Goal: Information Seeking & Learning: Learn about a topic

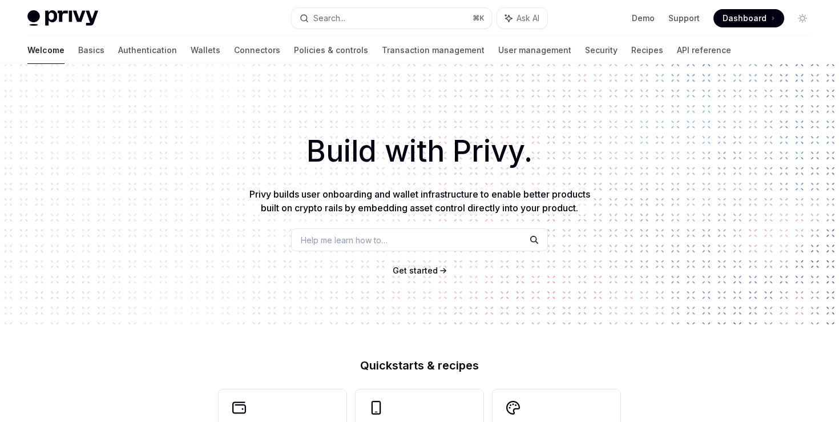
click at [416, 265] on link "Get started" at bounding box center [415, 270] width 45 height 11
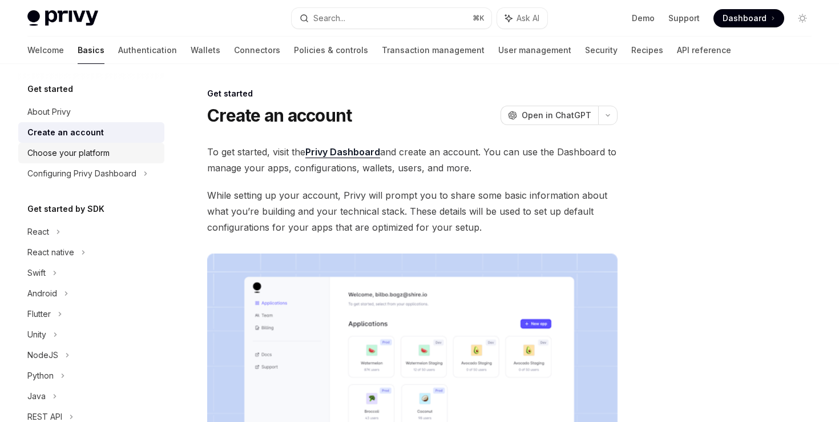
click at [97, 152] on div "Choose your platform" at bounding box center [68, 153] width 82 height 14
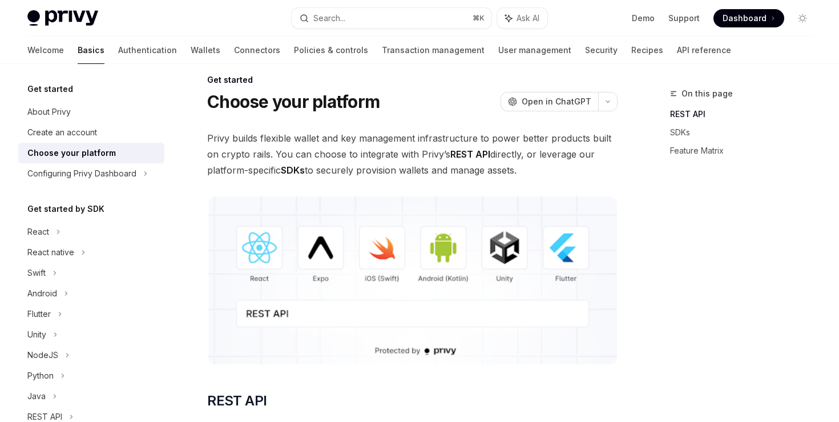
scroll to position [27, 0]
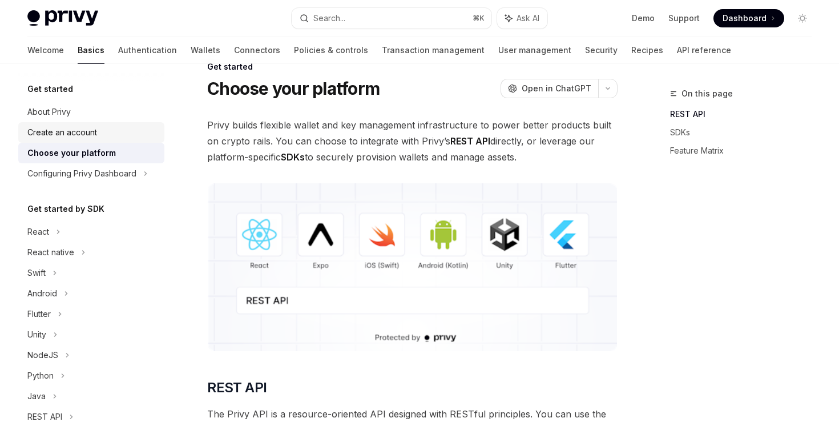
click at [54, 128] on div "Create an account" at bounding box center [62, 133] width 70 height 14
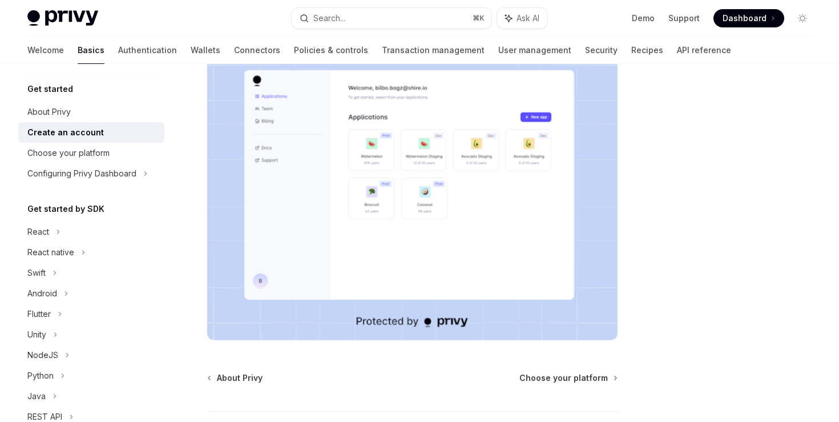
scroll to position [294, 0]
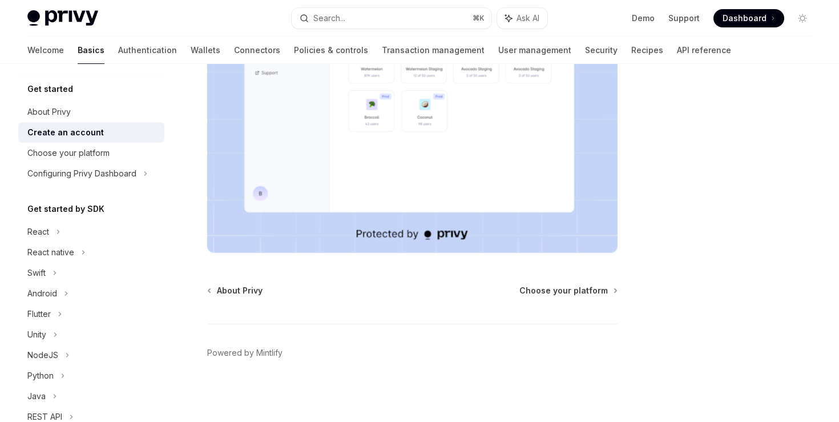
click at [583, 297] on div "About Privy Choose your platform Powered by [PERSON_NAME]" at bounding box center [412, 354] width 410 height 138
click at [573, 292] on span "Choose your platform" at bounding box center [564, 290] width 88 height 11
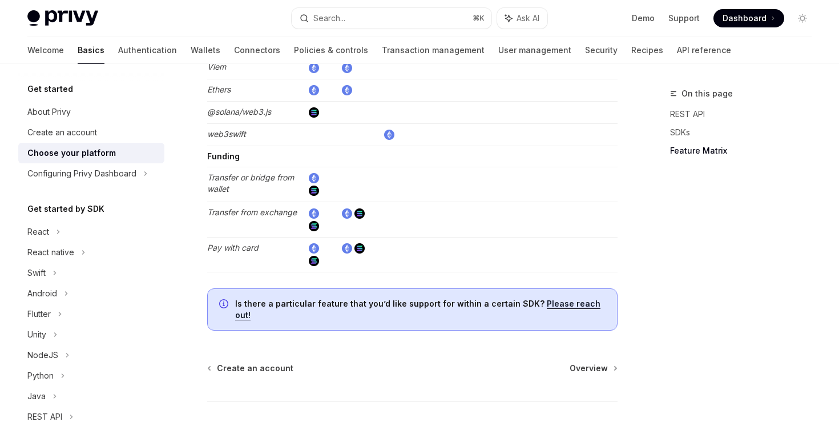
scroll to position [2216, 0]
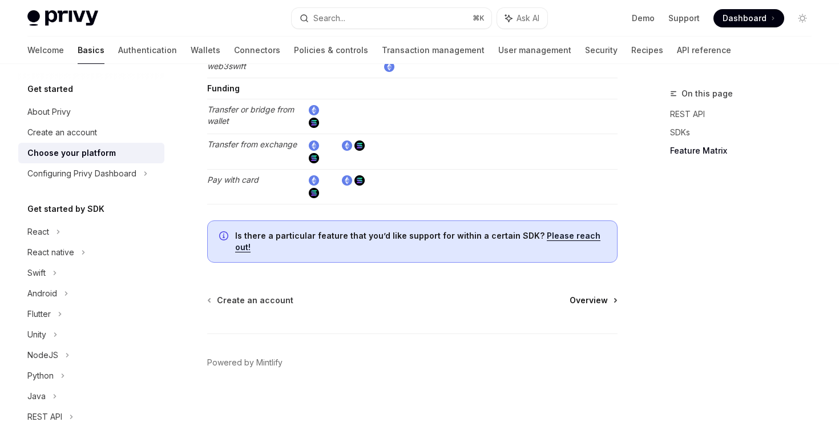
click at [595, 295] on span "Overview" at bounding box center [589, 300] width 38 height 11
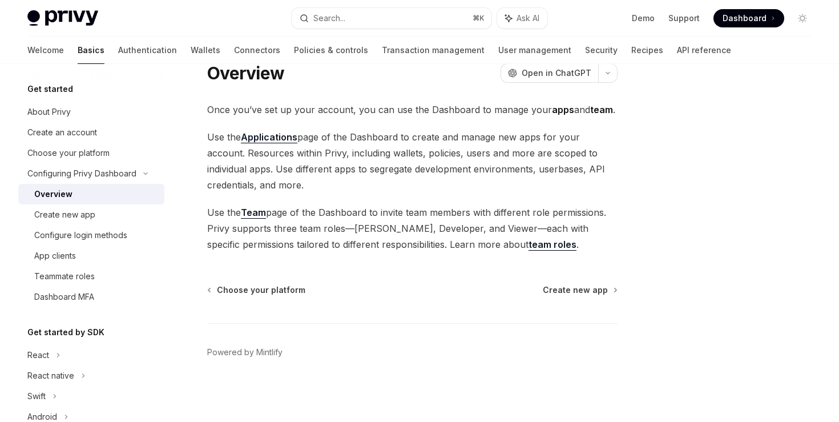
scroll to position [42, 0]
click at [575, 294] on span "Create new app" at bounding box center [575, 289] width 65 height 11
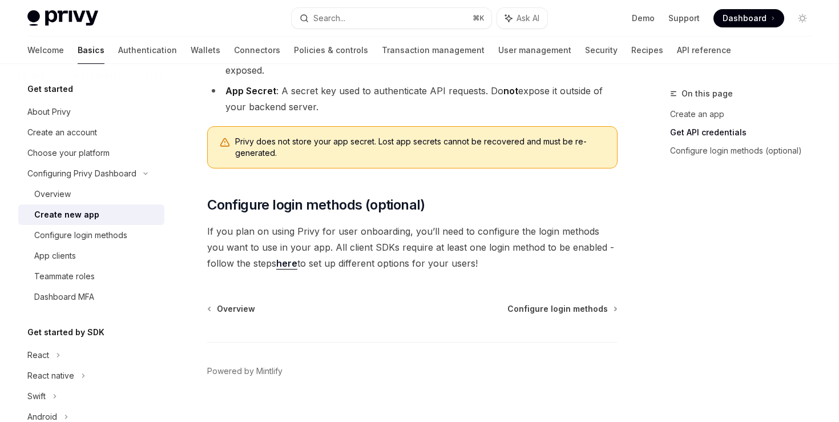
scroll to position [383, 0]
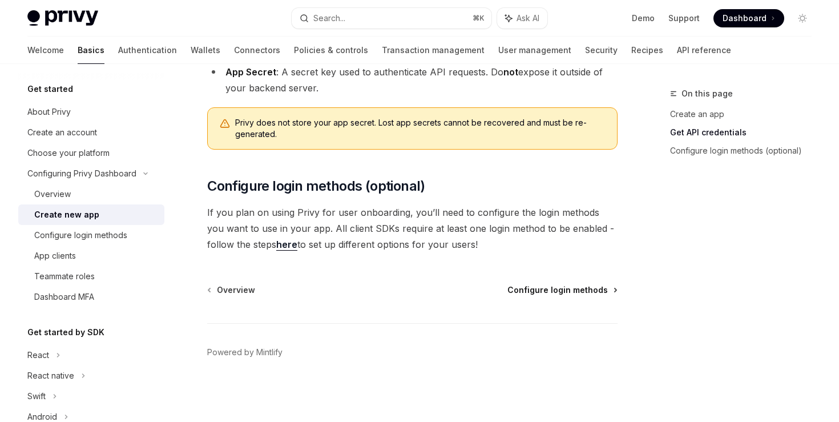
click at [548, 285] on span "Configure login methods" at bounding box center [558, 289] width 100 height 11
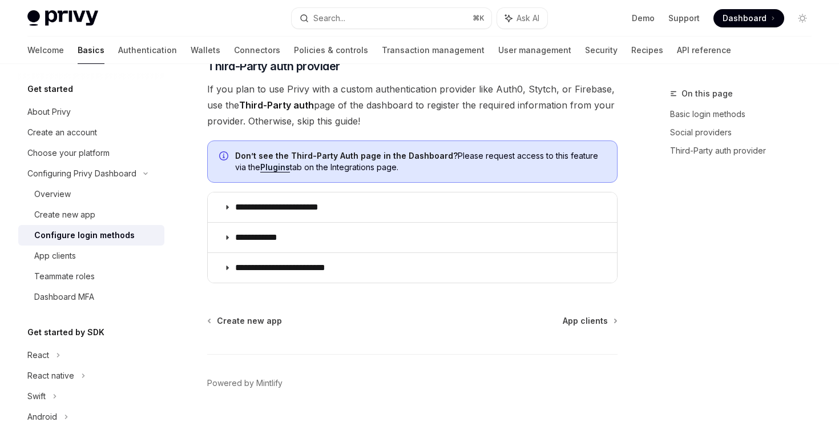
scroll to position [673, 0]
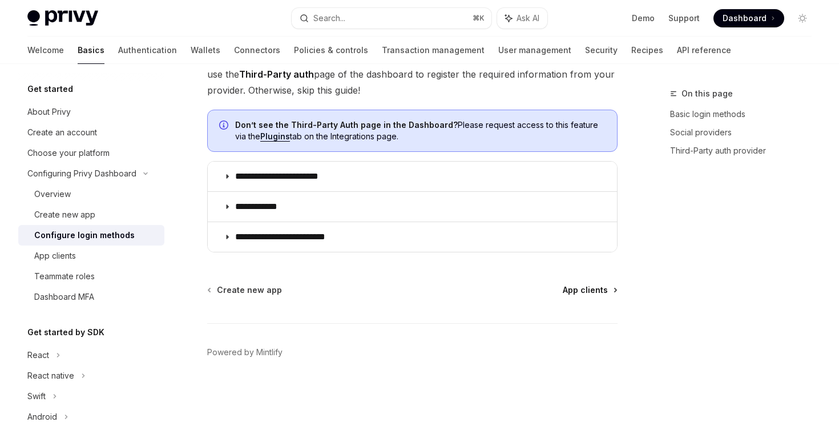
click at [583, 293] on span "App clients" at bounding box center [585, 289] width 45 height 11
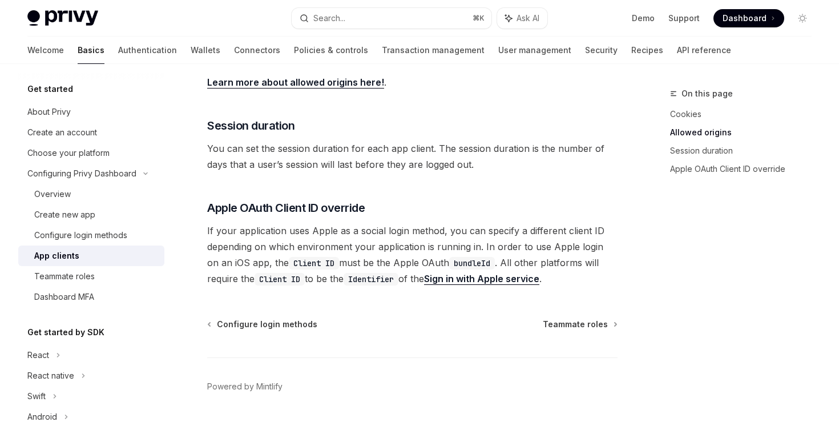
scroll to position [491, 0]
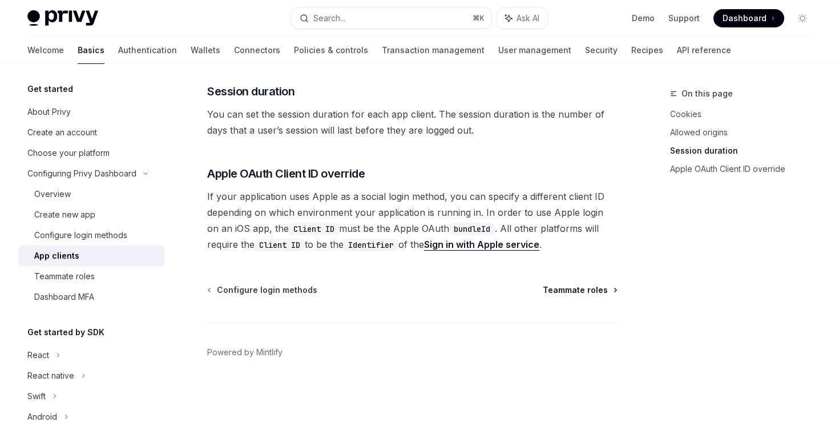
click at [579, 289] on span "Teammate roles" at bounding box center [575, 289] width 65 height 11
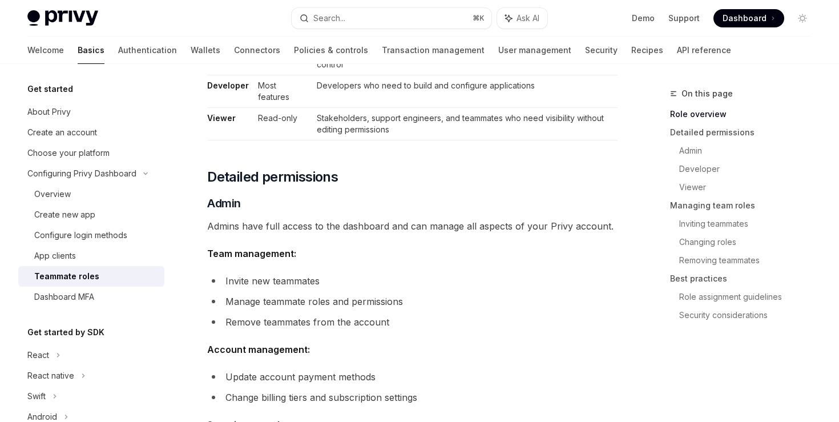
scroll to position [275, 0]
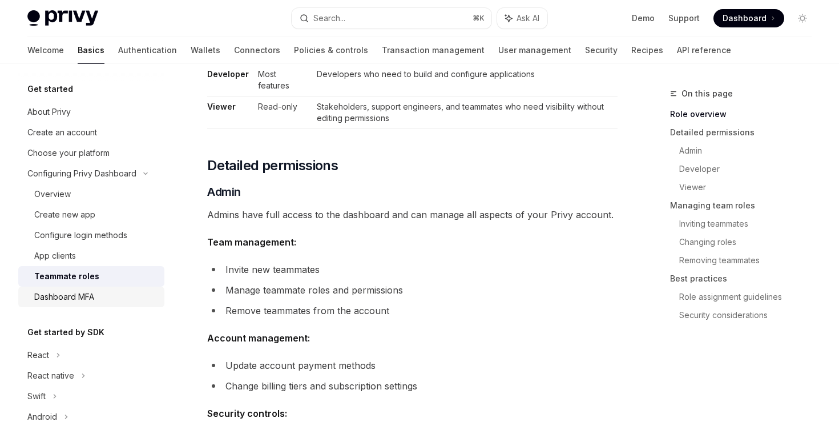
click at [82, 297] on div "Dashboard MFA" at bounding box center [64, 297] width 60 height 14
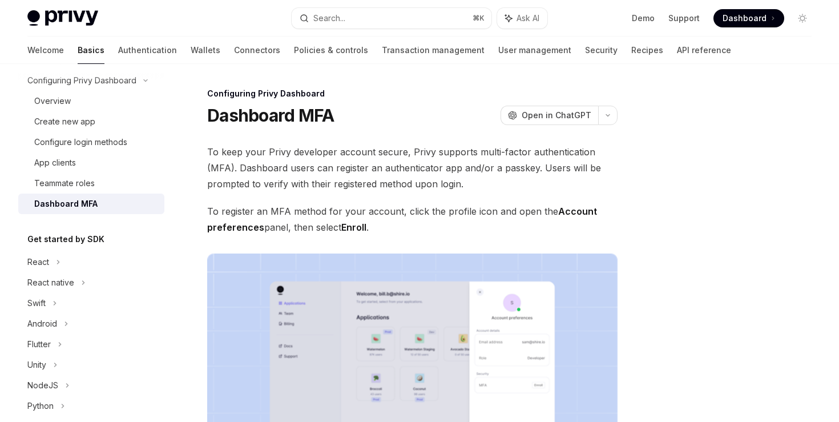
scroll to position [159, 0]
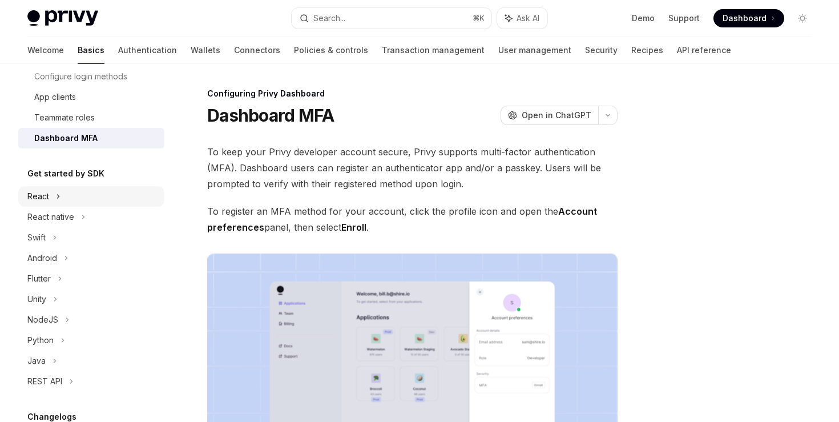
click at [51, 192] on div "React" at bounding box center [91, 196] width 146 height 21
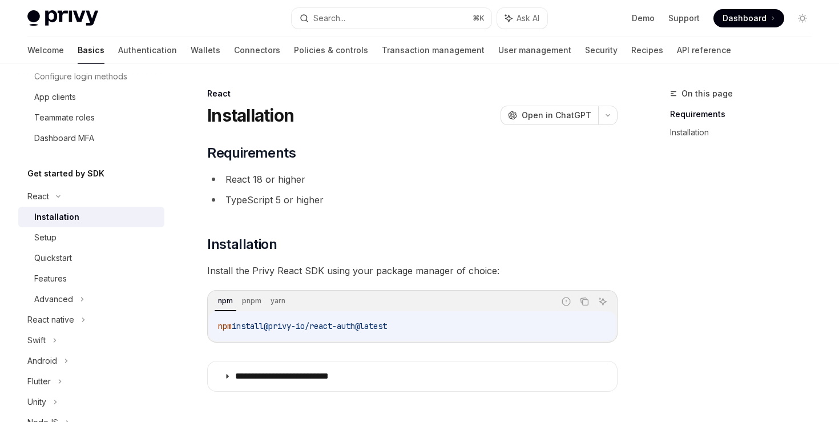
click at [56, 224] on link "Installation" at bounding box center [91, 217] width 146 height 21
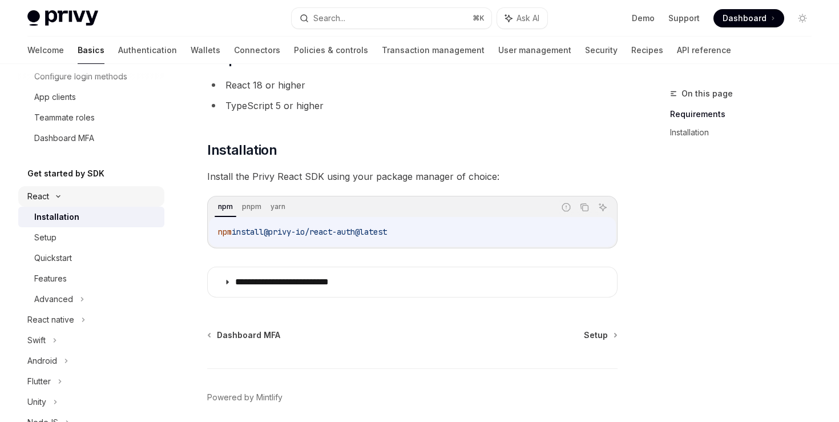
scroll to position [139, 0]
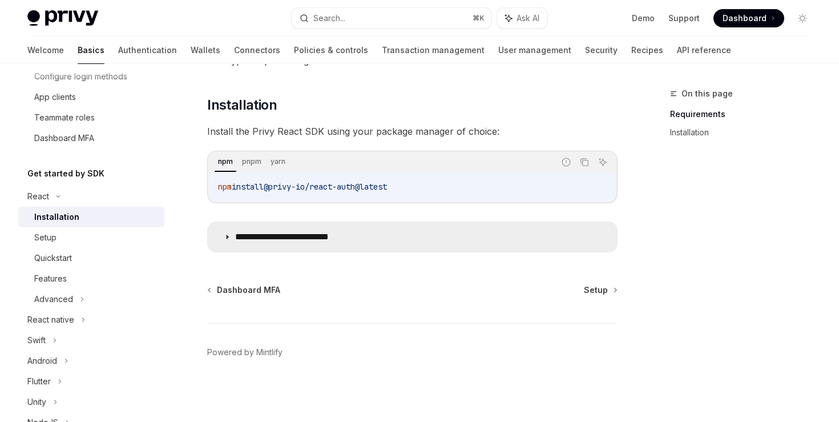
click at [336, 229] on summary "**********" at bounding box center [412, 237] width 409 height 30
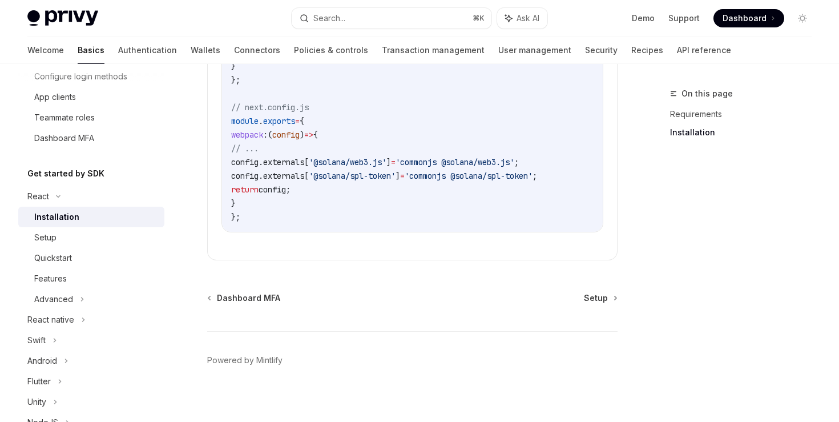
scroll to position [499, 0]
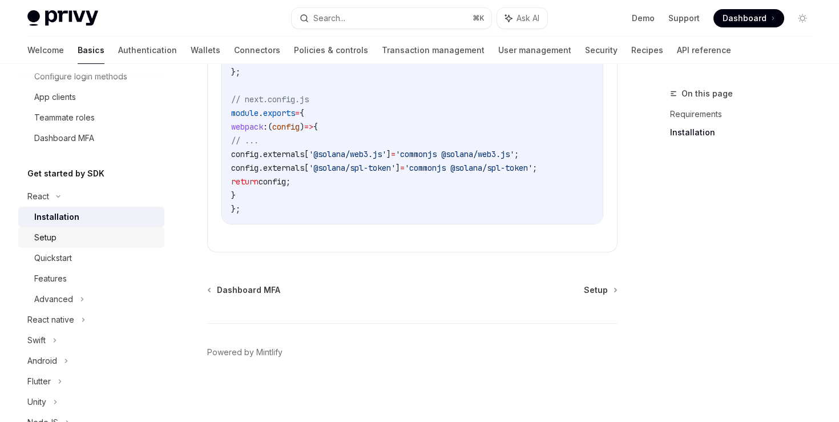
click at [56, 241] on div "Setup" at bounding box center [45, 238] width 22 height 14
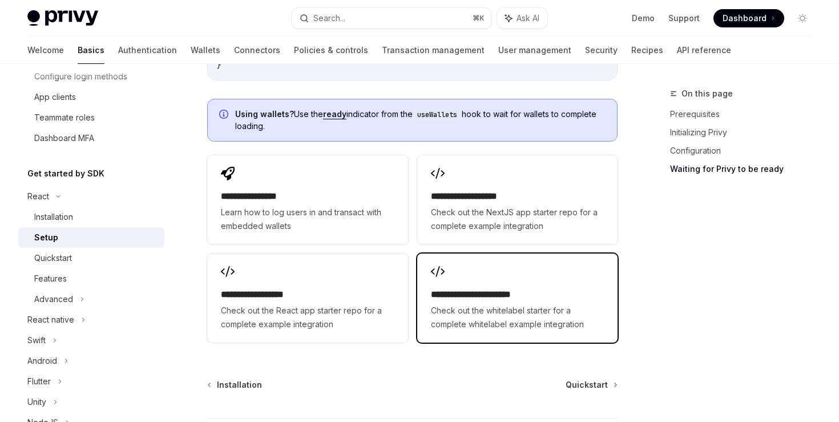
scroll to position [1443, 0]
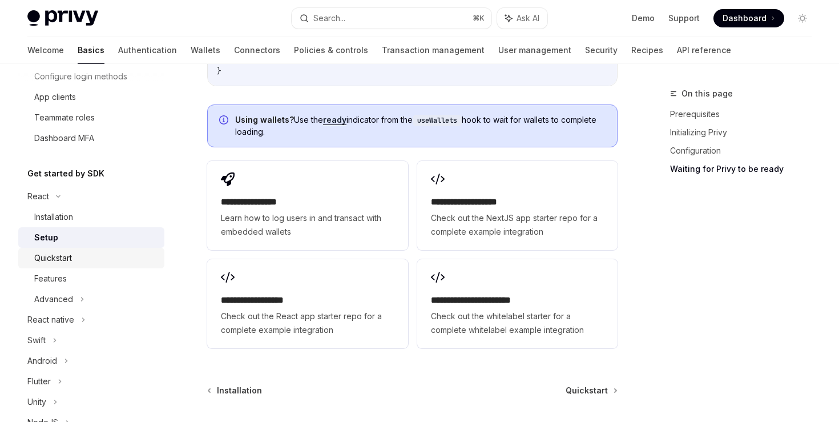
click at [85, 261] on div "Quickstart" at bounding box center [95, 258] width 123 height 14
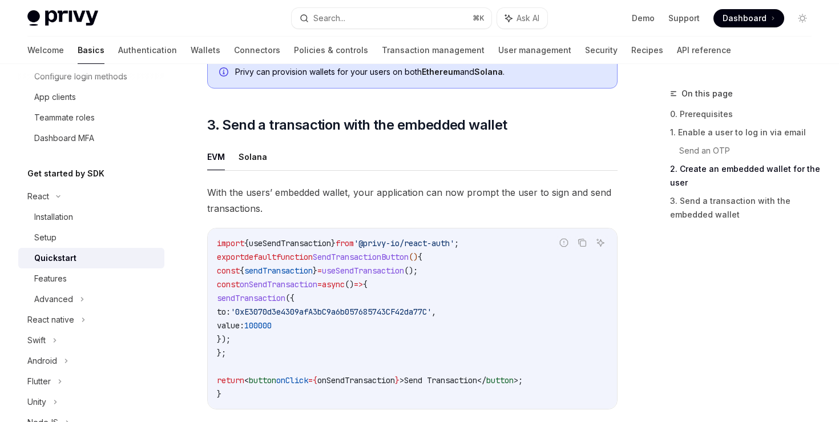
scroll to position [967, 0]
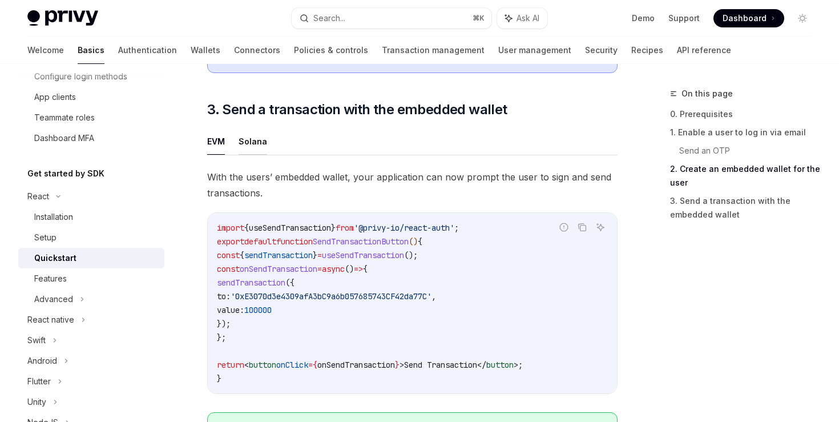
click at [253, 144] on button "Solana" at bounding box center [253, 141] width 29 height 27
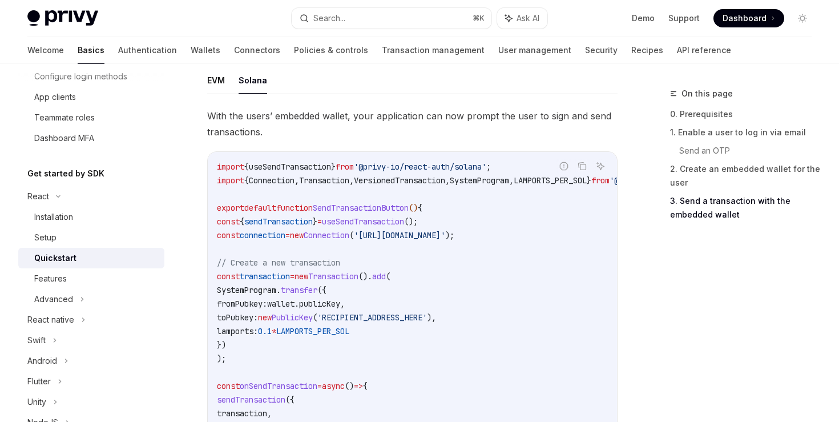
scroll to position [1028, 0]
drag, startPoint x: 494, startPoint y: 183, endPoint x: 573, endPoint y: 178, distance: 79.0
click at [573, 179] on code "import { useSendTransaction } from '@privy-io/react-auth/solana' ; import { Con…" at bounding box center [468, 338] width 502 height 356
click at [565, 188] on div "Report incorrect code" at bounding box center [564, 184] width 80 height 11
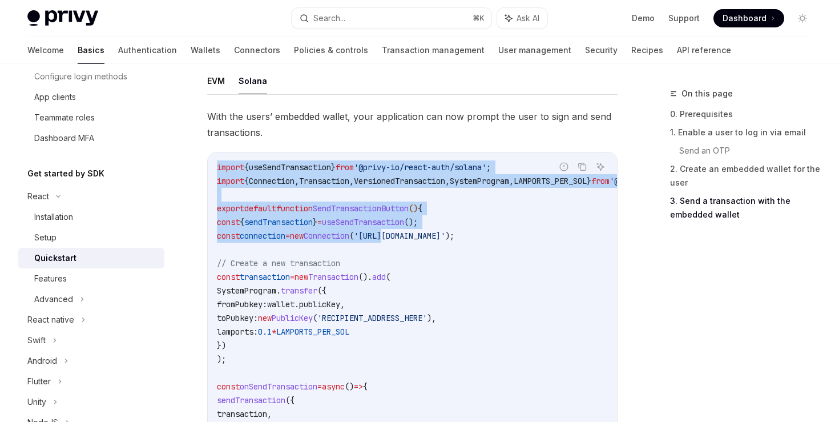
drag, startPoint x: 565, startPoint y: 188, endPoint x: 408, endPoint y: 242, distance: 166.1
click at [416, 236] on div "Report incorrect code Copy Ask AI import { useSendTransaction } from '@privy-io…" at bounding box center [412, 338] width 410 height 373
click at [364, 222] on span "useSendTransaction" at bounding box center [363, 222] width 82 height 10
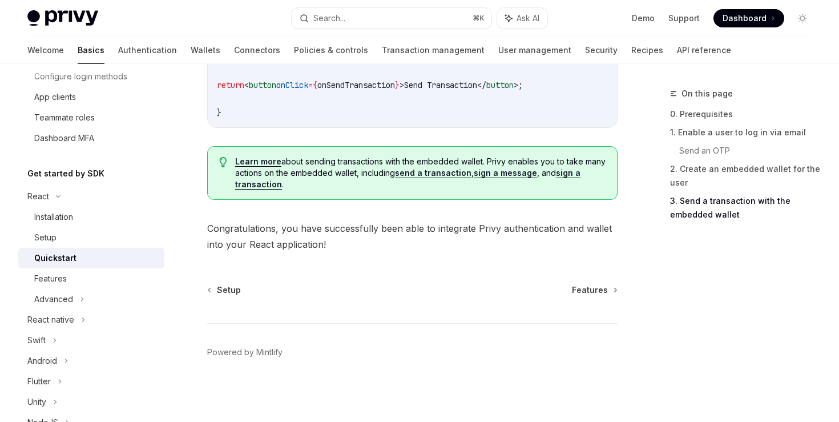
scroll to position [1434, 0]
click at [58, 284] on div "Features" at bounding box center [50, 279] width 33 height 14
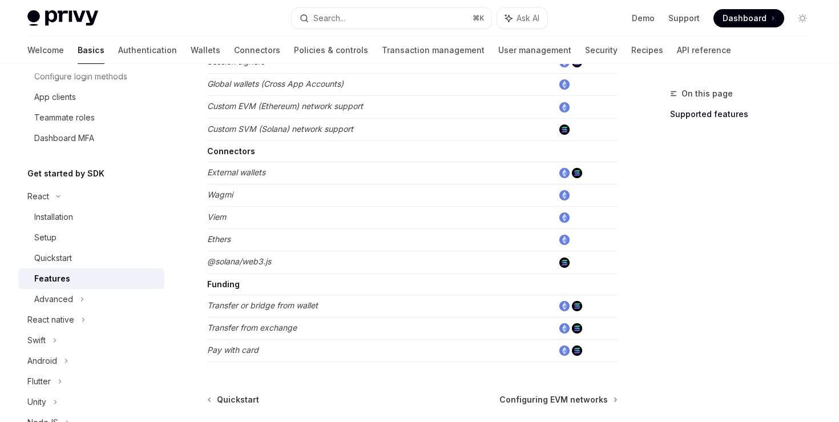
scroll to position [793, 0]
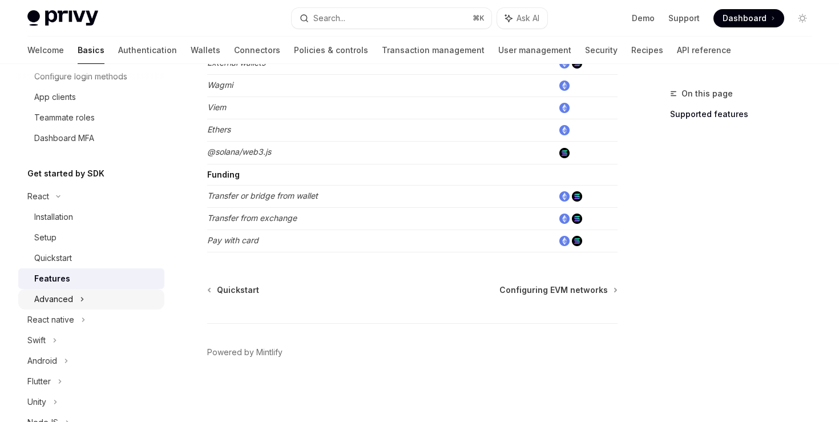
click at [61, 293] on div "Advanced" at bounding box center [53, 299] width 39 height 14
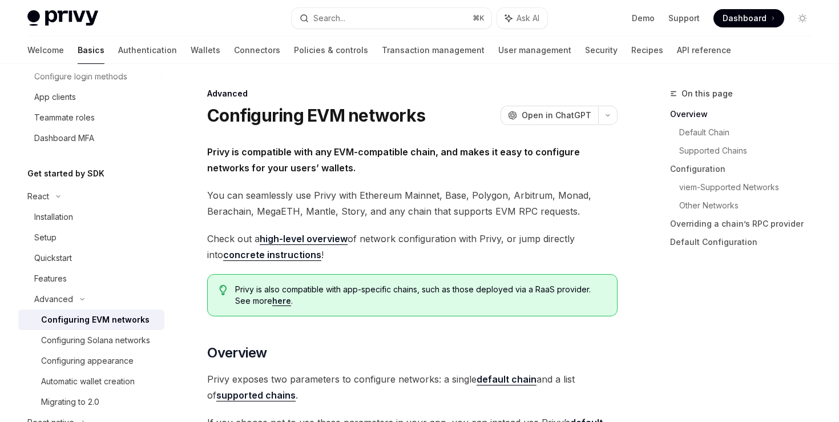
click at [95, 322] on div "Configuring EVM networks" at bounding box center [95, 320] width 108 height 14
click at [95, 345] on div "Configuring Solana networks" at bounding box center [95, 340] width 109 height 14
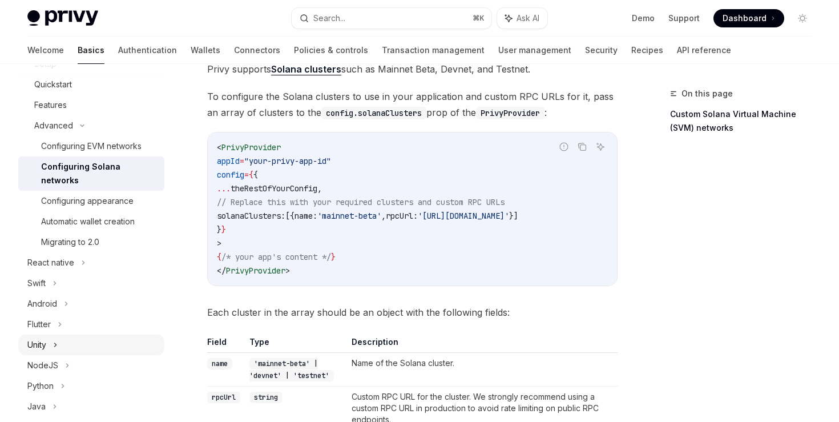
scroll to position [346, 0]
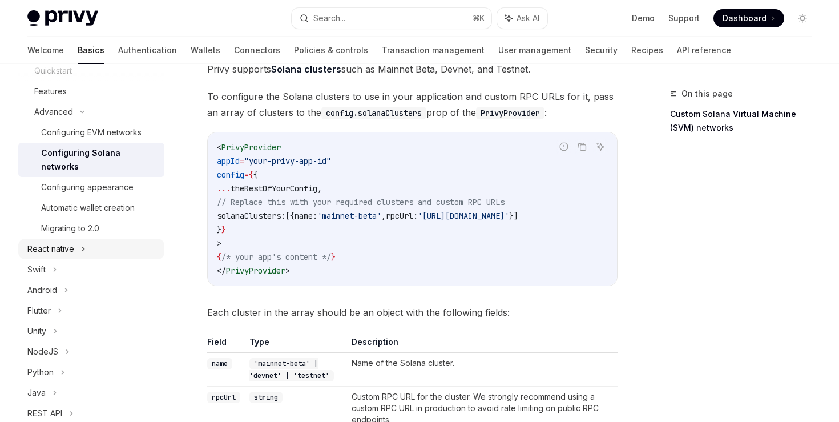
click at [70, 242] on div "React native" at bounding box center [50, 249] width 47 height 14
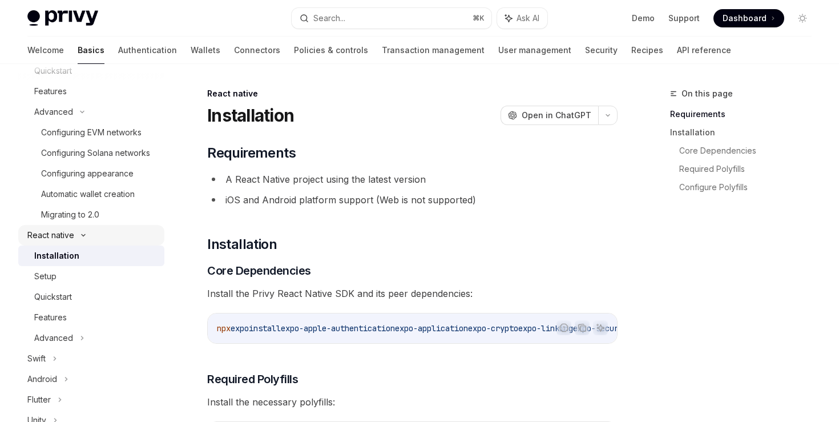
click at [71, 235] on div "React native" at bounding box center [50, 235] width 47 height 14
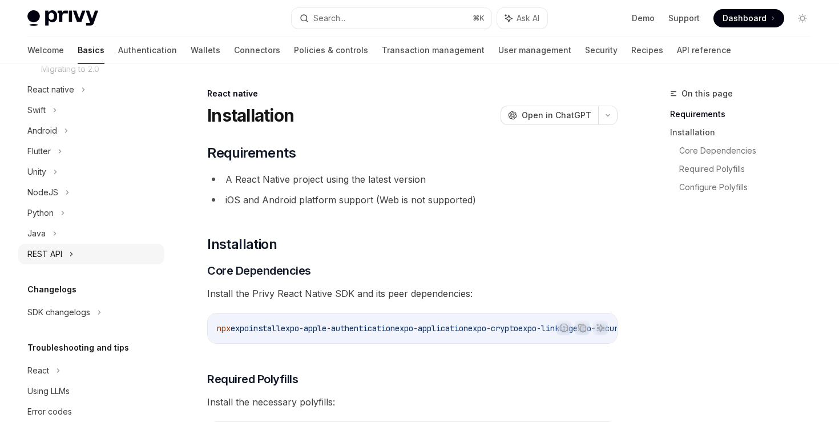
scroll to position [514, 0]
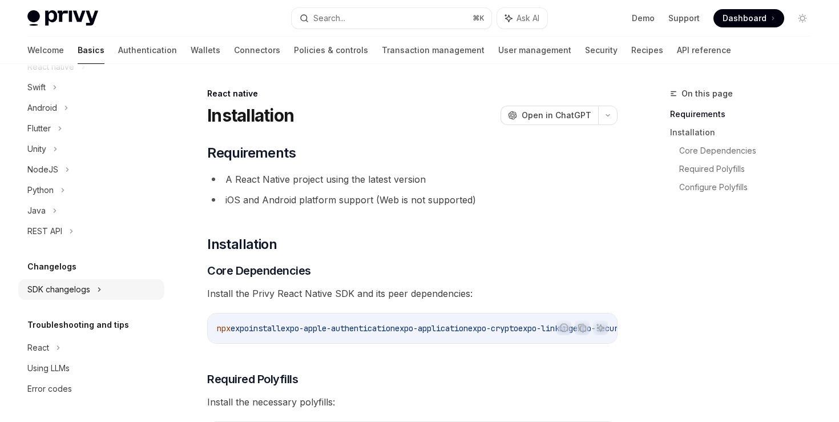
click at [62, 296] on div "SDK changelogs" at bounding box center [58, 290] width 63 height 14
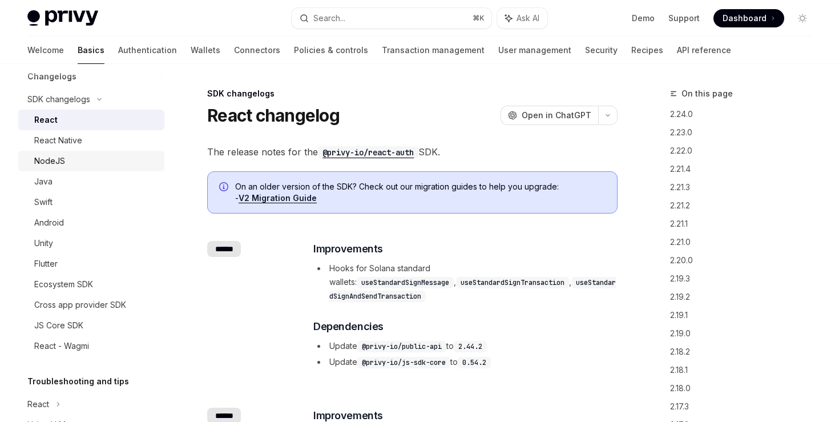
scroll to position [761, 0]
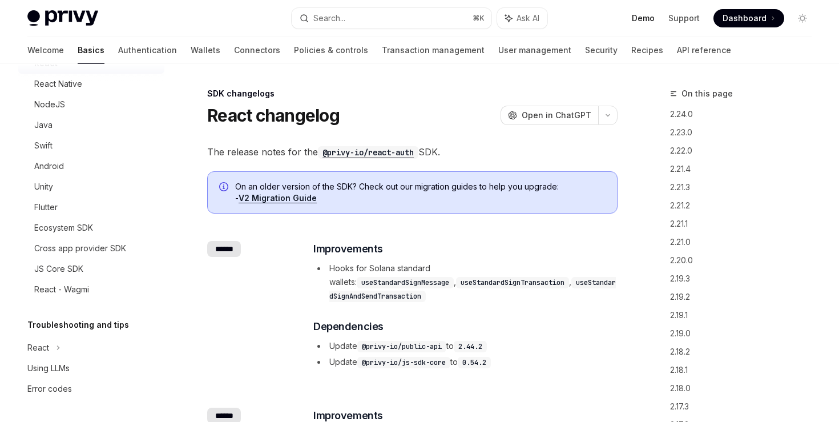
click at [648, 20] on link "Demo" at bounding box center [643, 18] width 23 height 11
click at [63, 22] on img at bounding box center [62, 18] width 71 height 16
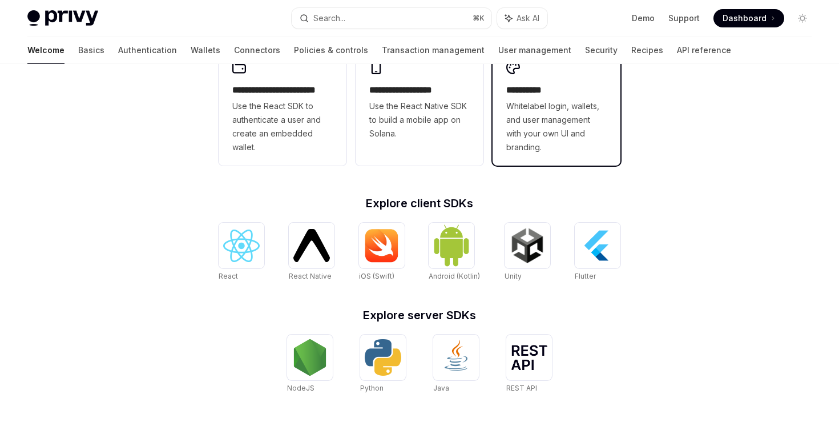
scroll to position [341, 0]
click at [545, 136] on span "Whitelabel login, wallets, and user management with your own UI and branding." at bounding box center [556, 126] width 100 height 55
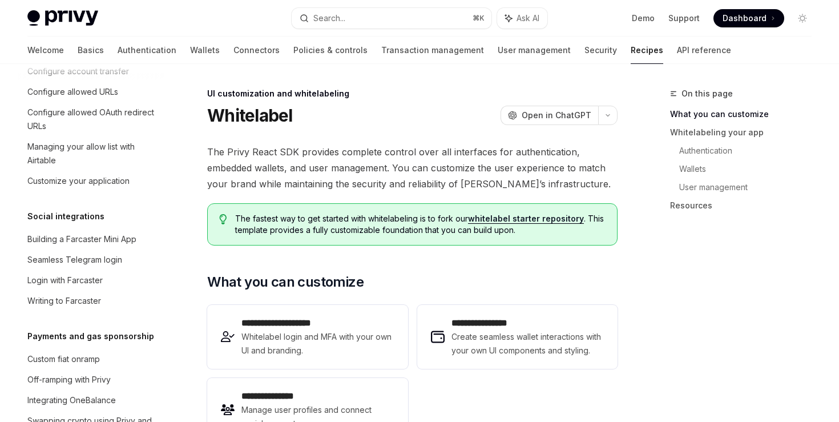
scroll to position [483, 0]
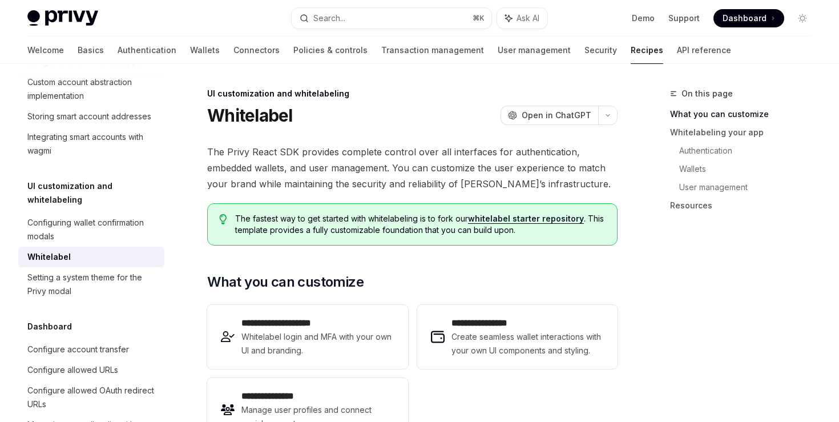
click at [733, 19] on span "Dashboard" at bounding box center [745, 18] width 44 height 11
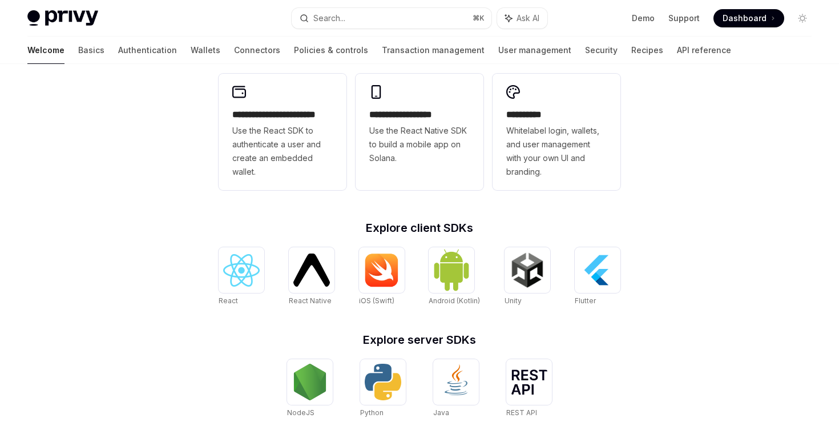
scroll to position [341, 0]
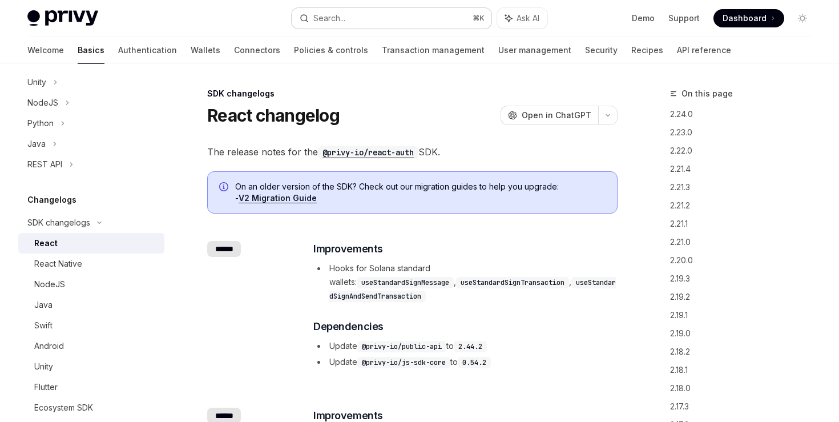
scroll to position [30, 0]
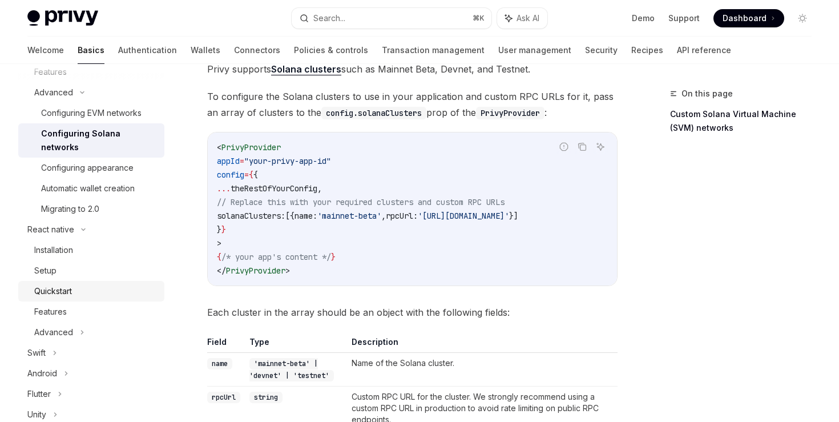
scroll to position [245, 0]
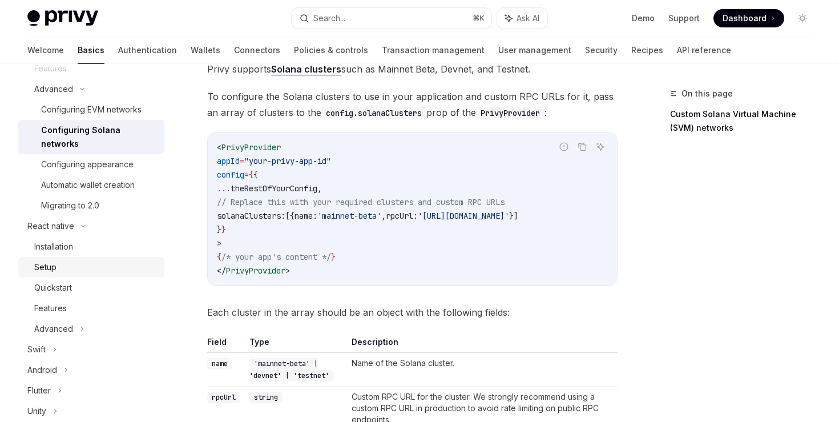
click at [49, 260] on div "Setup" at bounding box center [45, 267] width 22 height 14
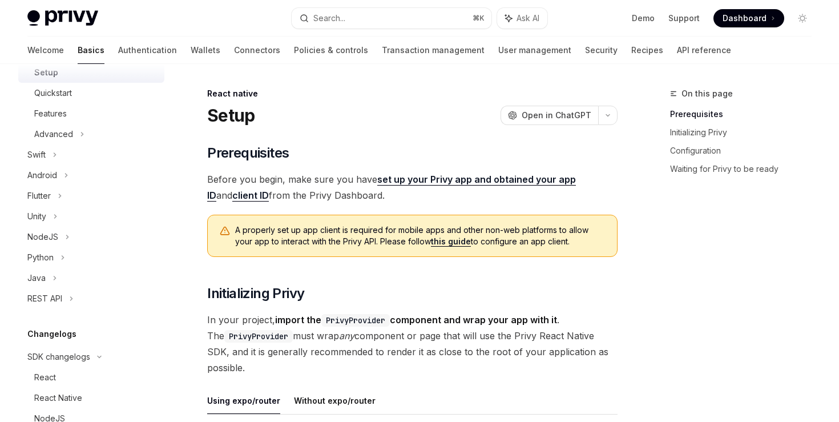
scroll to position [433, 0]
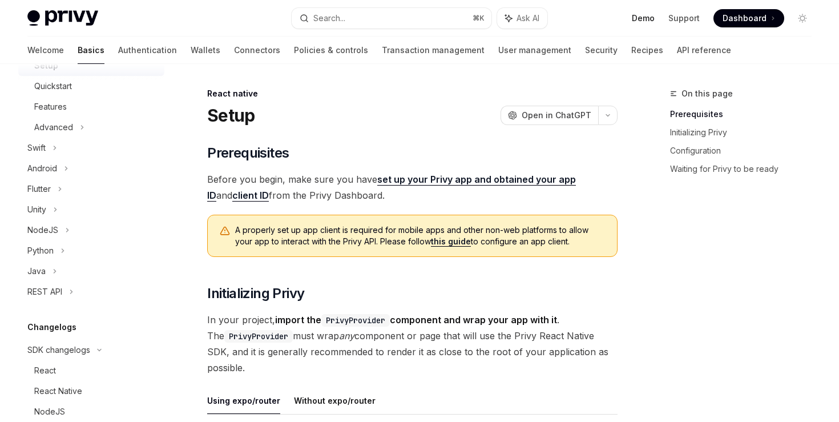
click at [653, 17] on link "Demo" at bounding box center [643, 18] width 23 height 11
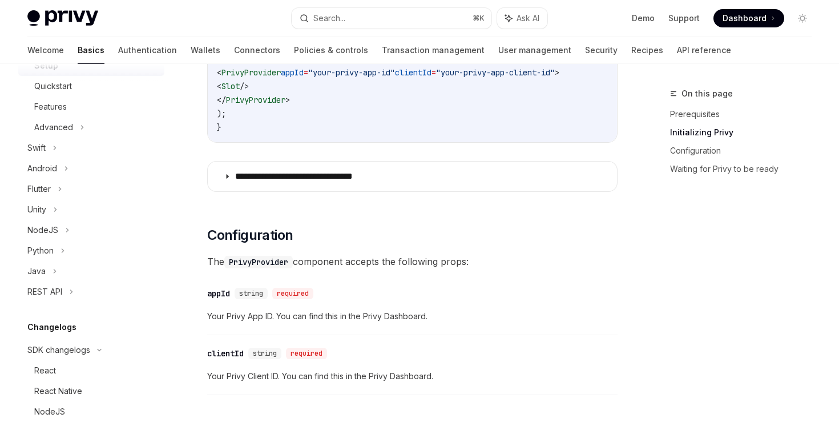
scroll to position [167, 0]
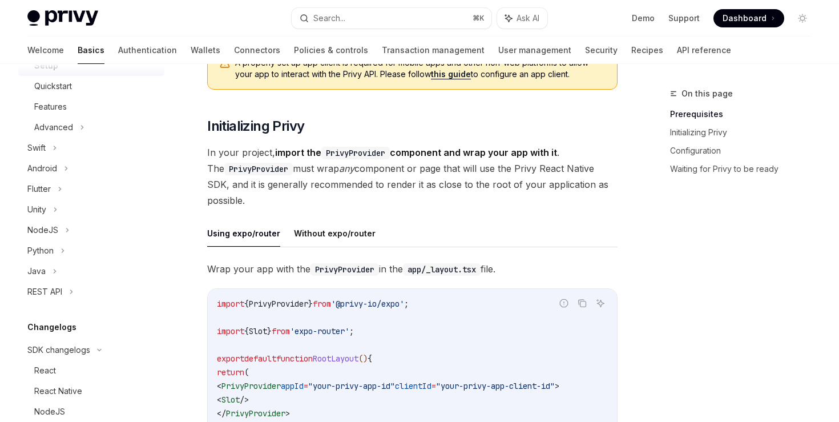
type textarea "*"
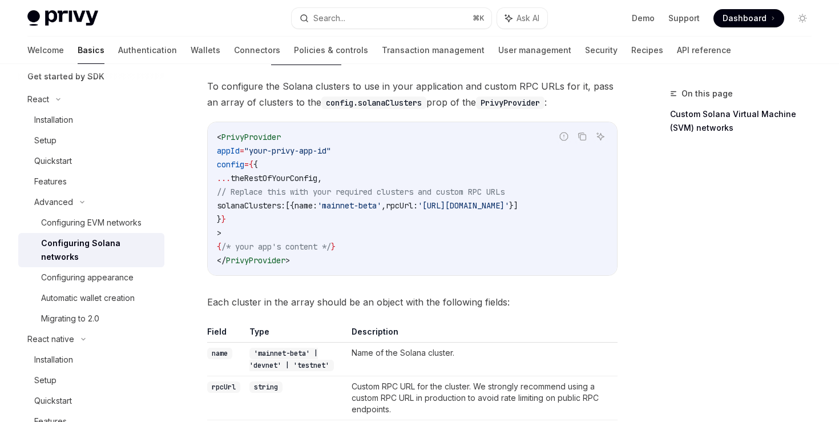
scroll to position [83, 0]
